Goal: Information Seeking & Learning: Check status

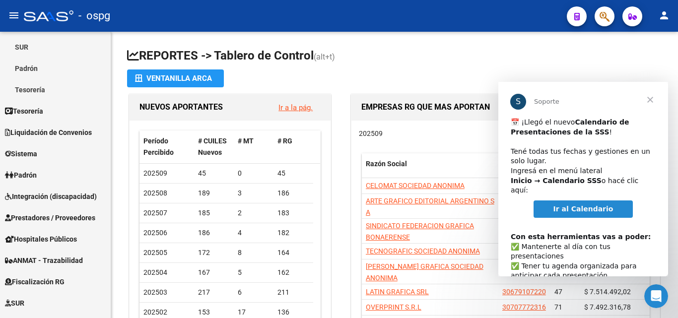
click at [581, 205] on span "Ir al Calendario" at bounding box center [584, 209] width 60 height 8
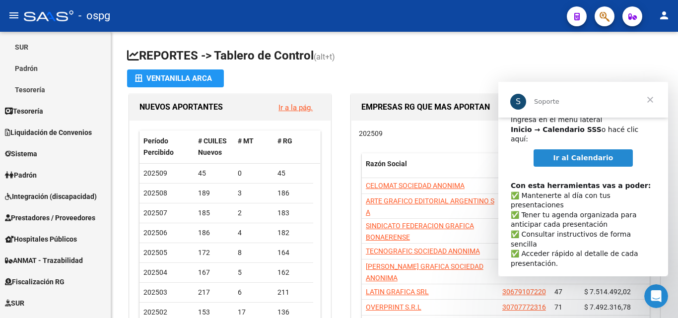
click at [653, 97] on span "Cerrar" at bounding box center [651, 100] width 36 height 36
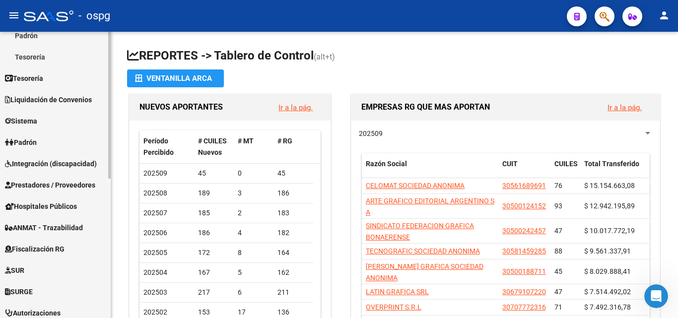
scroll to position [199, 0]
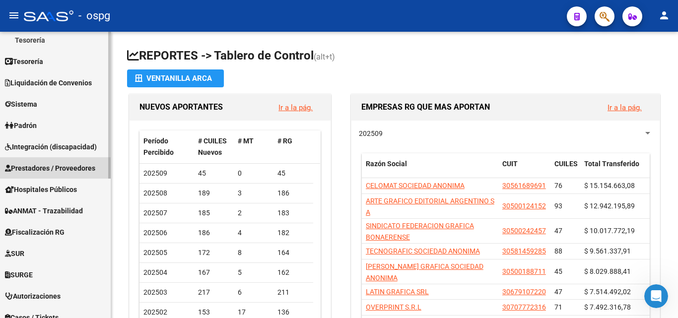
click at [56, 160] on link "Prestadores / Proveedores" at bounding box center [55, 167] width 111 height 21
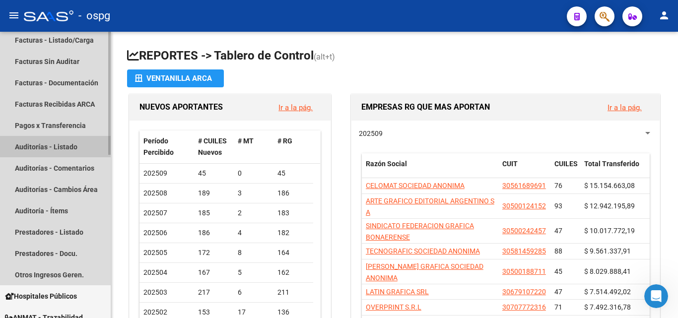
click at [65, 149] on link "Auditorías - Listado" at bounding box center [55, 146] width 111 height 21
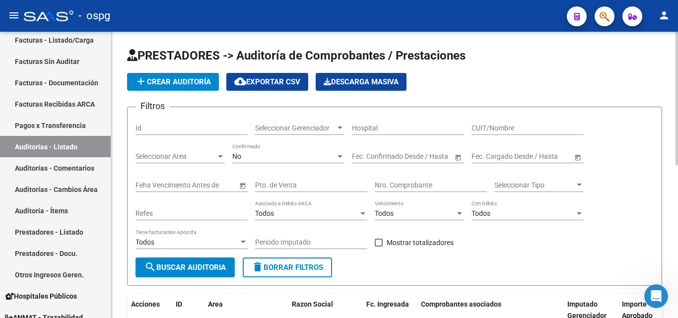
click at [263, 158] on div "No" at bounding box center [283, 156] width 103 height 8
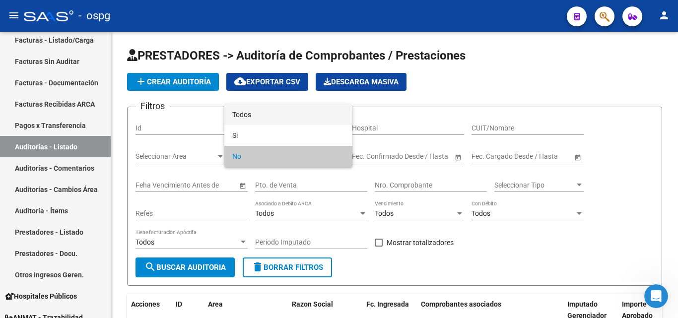
click at [265, 120] on span "Todos" at bounding box center [288, 114] width 112 height 21
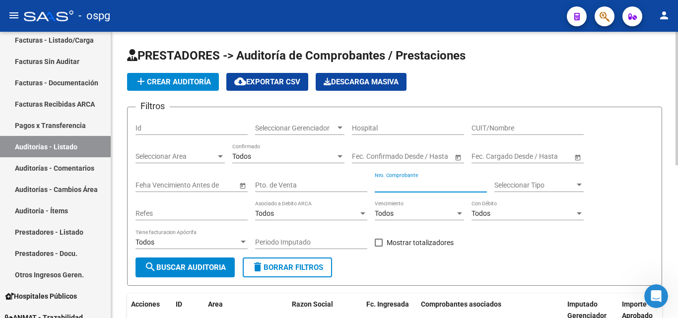
click at [409, 187] on input "Nro. Comprobante" at bounding box center [431, 185] width 112 height 8
paste input "2802"
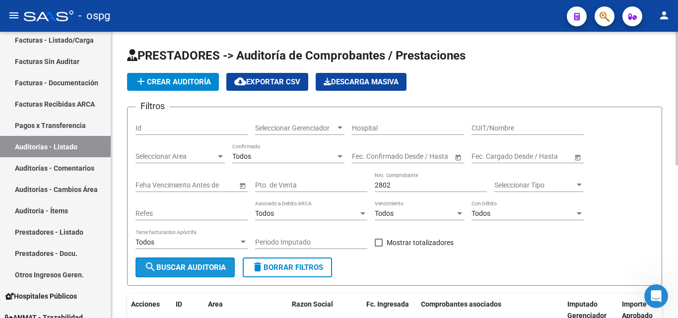
click at [181, 267] on span "search Buscar Auditoria" at bounding box center [184, 267] width 81 height 9
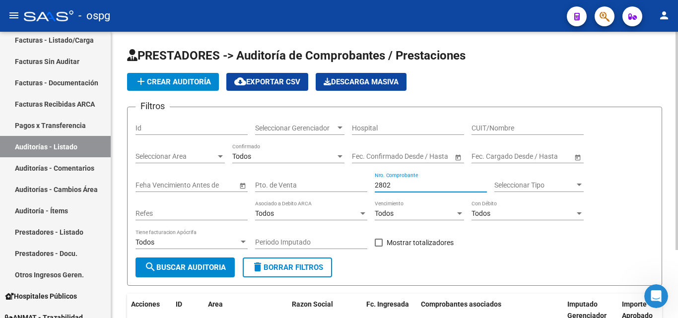
drag, startPoint x: 399, startPoint y: 182, endPoint x: 338, endPoint y: 181, distance: 61.1
click at [338, 181] on div "Filtros Id Seleccionar Gerenciador Seleccionar Gerenciador Hospital CUIT/Nombre…" at bounding box center [395, 186] width 518 height 142
paste input "76"
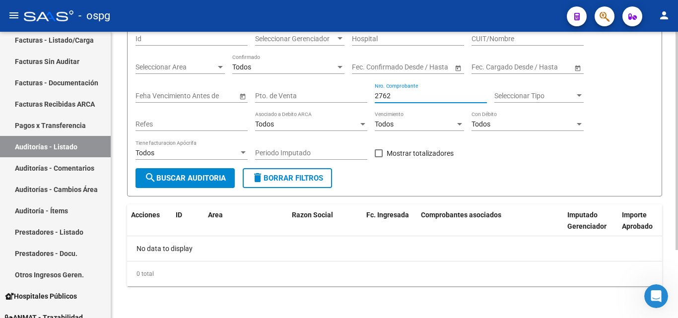
drag, startPoint x: 401, startPoint y: 93, endPoint x: 330, endPoint y: 96, distance: 70.6
click at [330, 96] on div "Filtros Id Seleccionar Gerenciador Seleccionar Gerenciador Hospital CUIT/Nombre…" at bounding box center [395, 97] width 518 height 142
paste input "15105"
type input "15105"
